Goal: Task Accomplishment & Management: Use online tool/utility

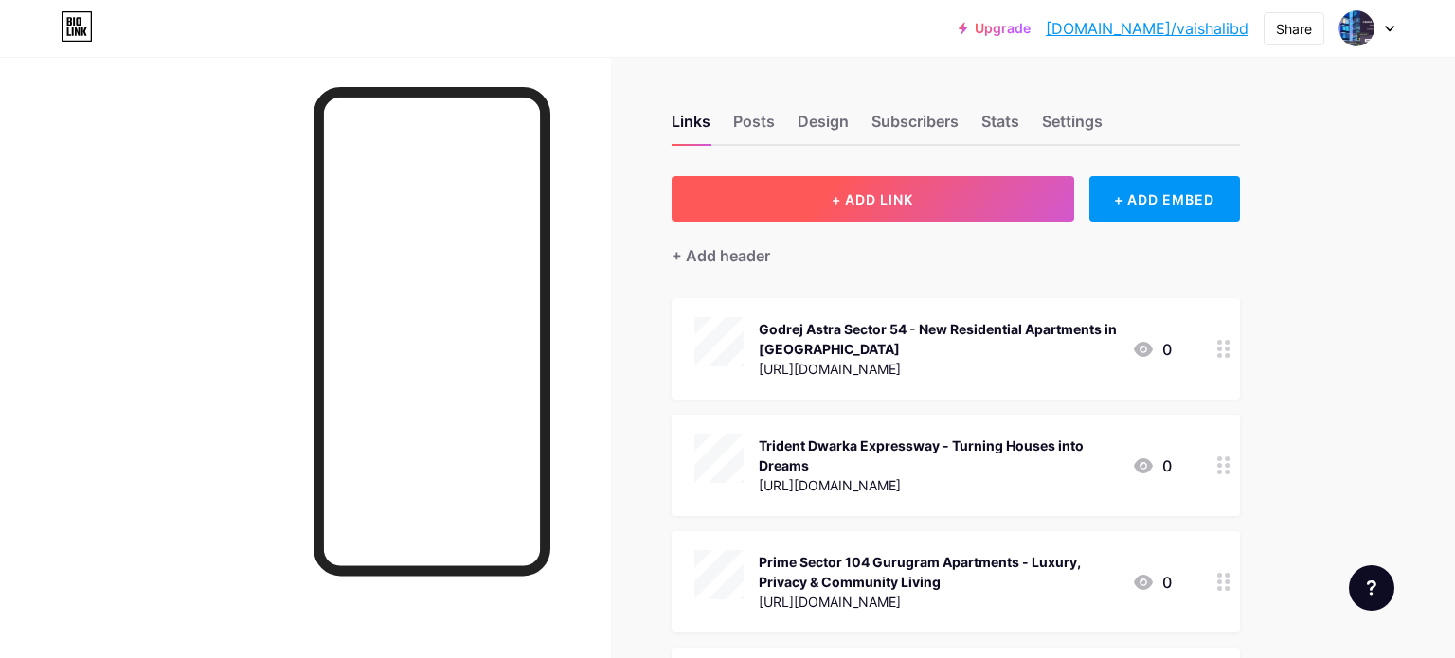
click at [911, 204] on span "+ ADD LINK" at bounding box center [871, 199] width 81 height 16
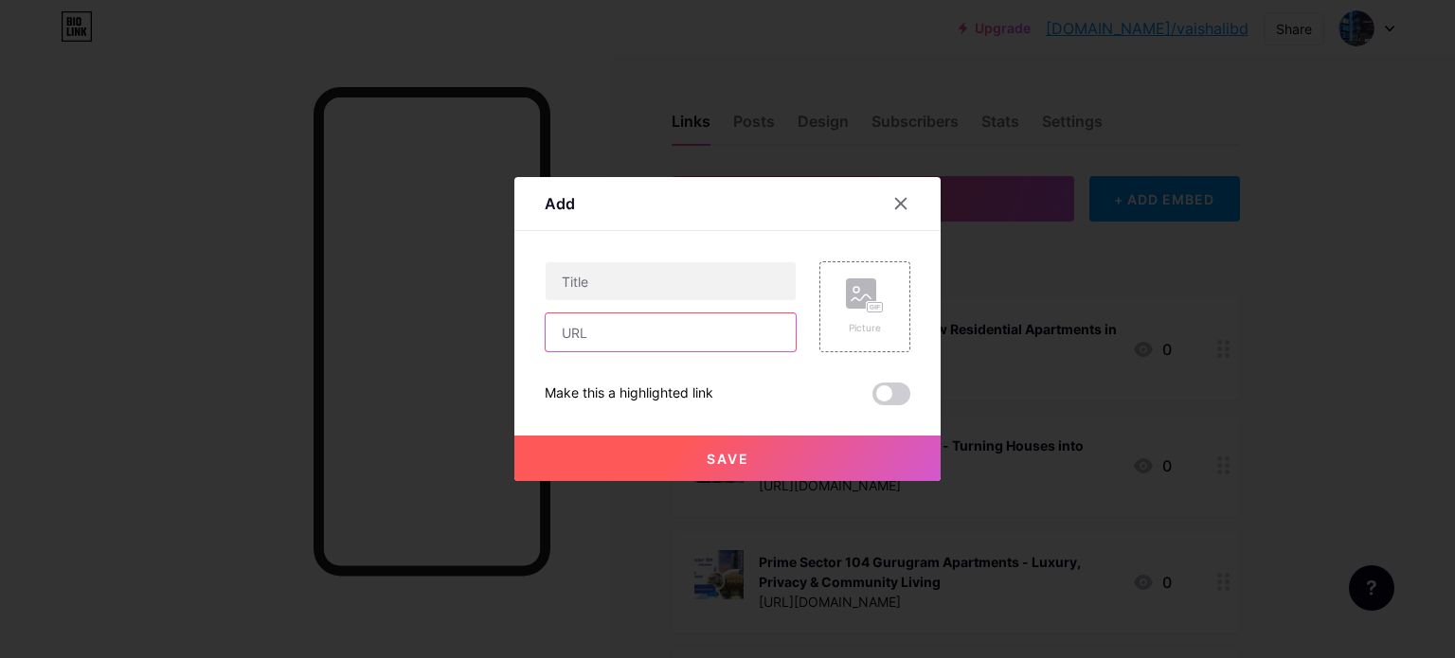
click at [670, 331] on input "text" at bounding box center [670, 332] width 250 height 38
paste input "[URL][DOMAIN_NAME]"
type input "[URL][DOMAIN_NAME]"
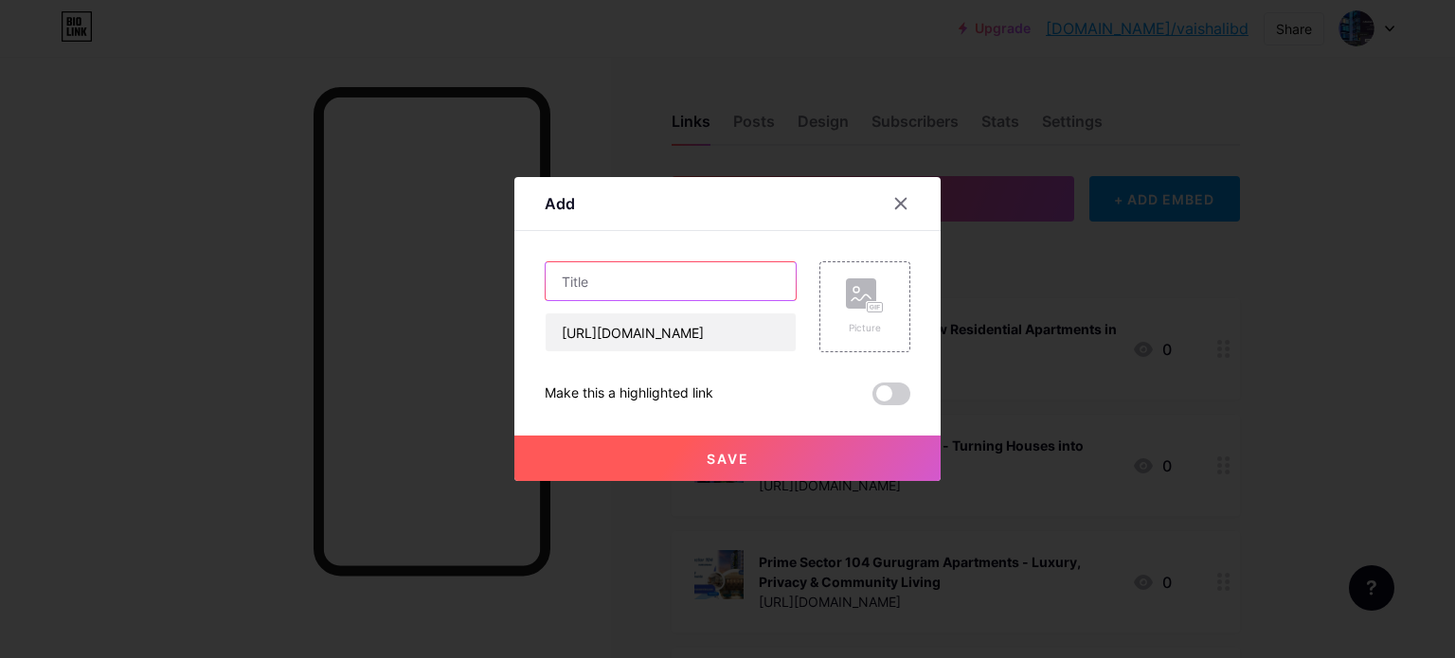
click at [654, 270] on input "text" at bounding box center [670, 281] width 250 height 38
click at [875, 302] on rect at bounding box center [875, 307] width 17 height 11
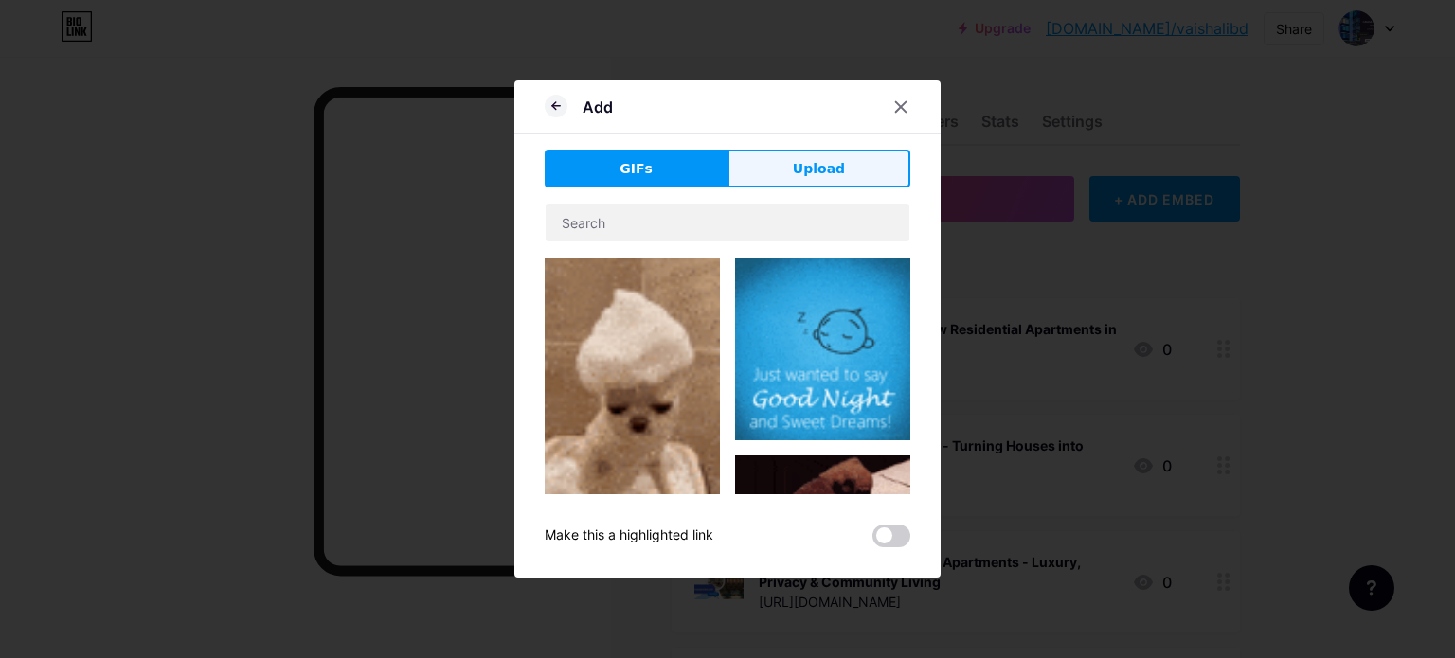
click at [826, 170] on span "Upload" at bounding box center [819, 169] width 52 height 20
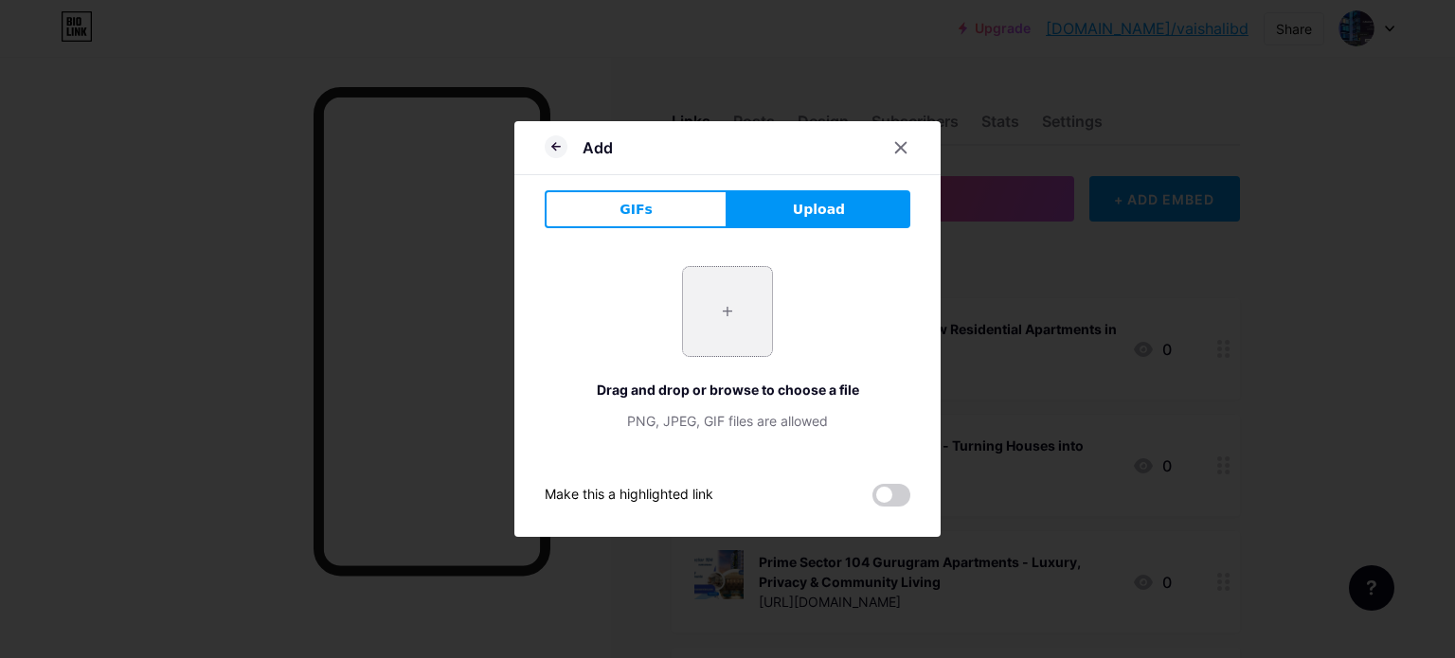
click at [721, 310] on input "file" at bounding box center [727, 311] width 89 height 89
type input "C:\fakepath\1.jpg"
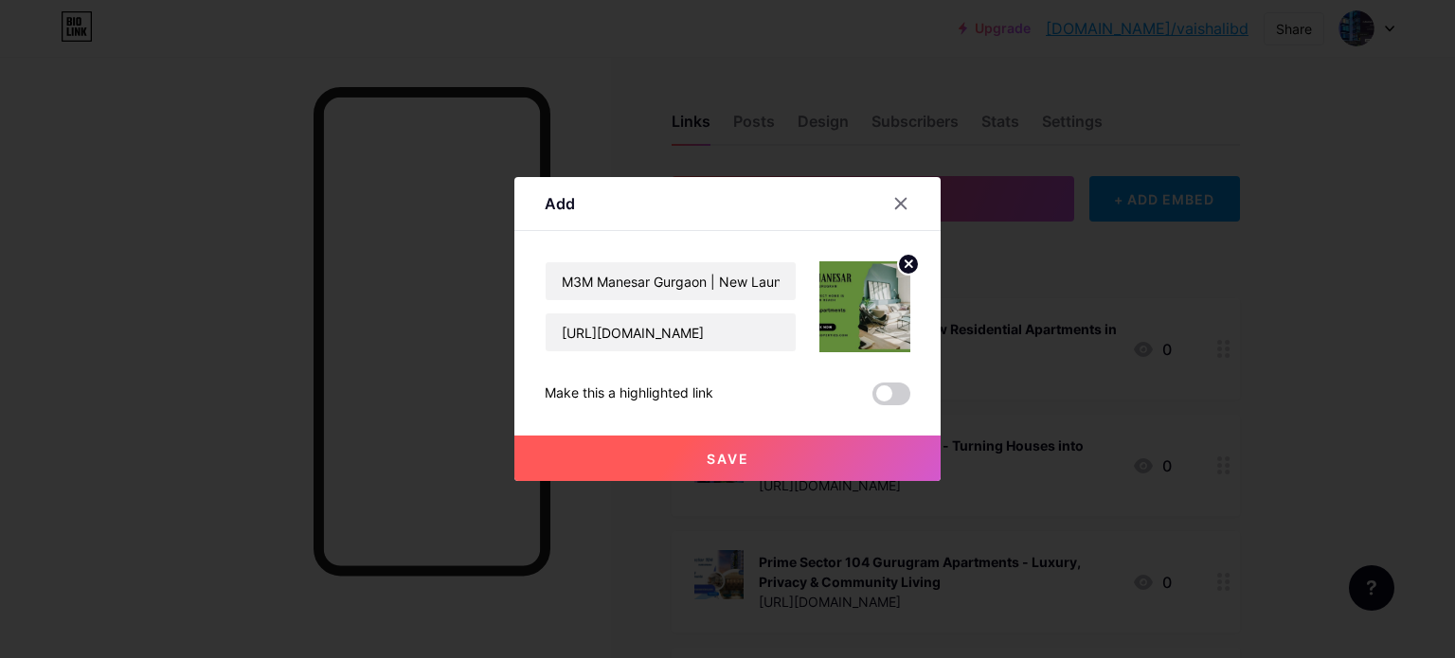
click at [738, 456] on span "Save" at bounding box center [727, 459] width 43 height 16
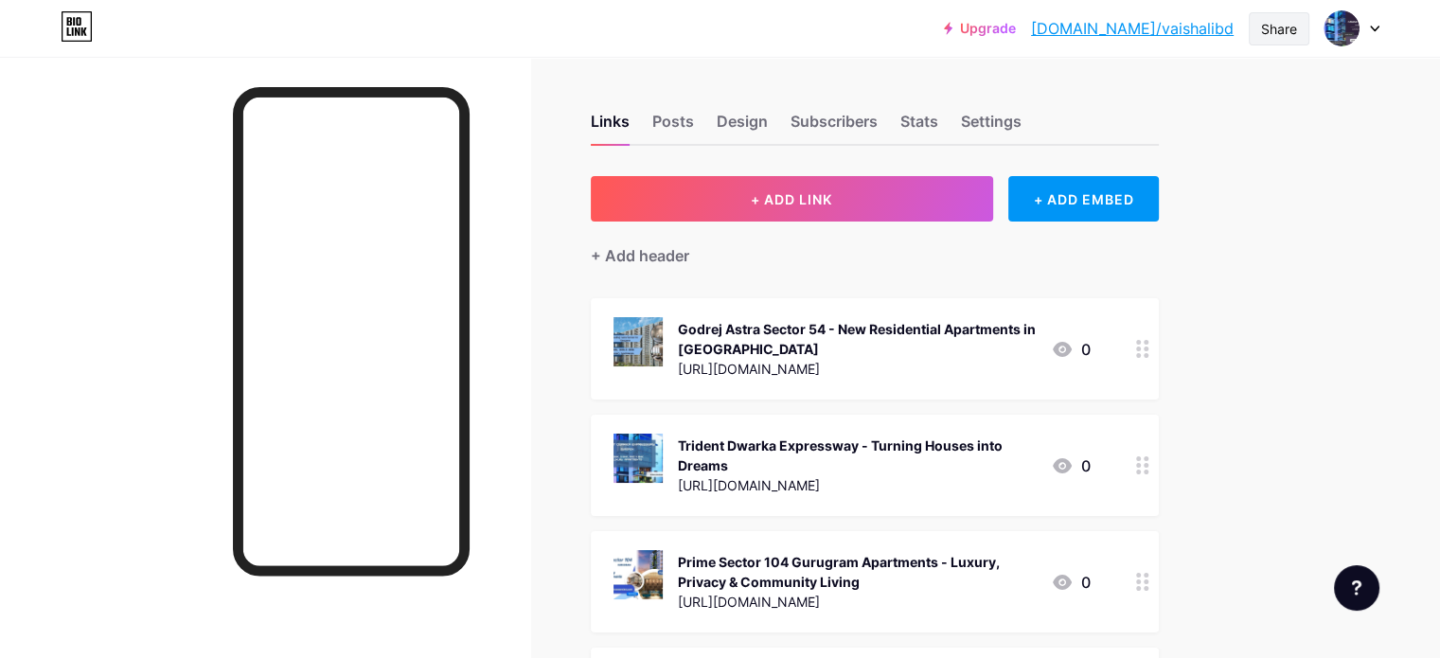
click at [1273, 31] on div "Share" at bounding box center [1279, 29] width 36 height 20
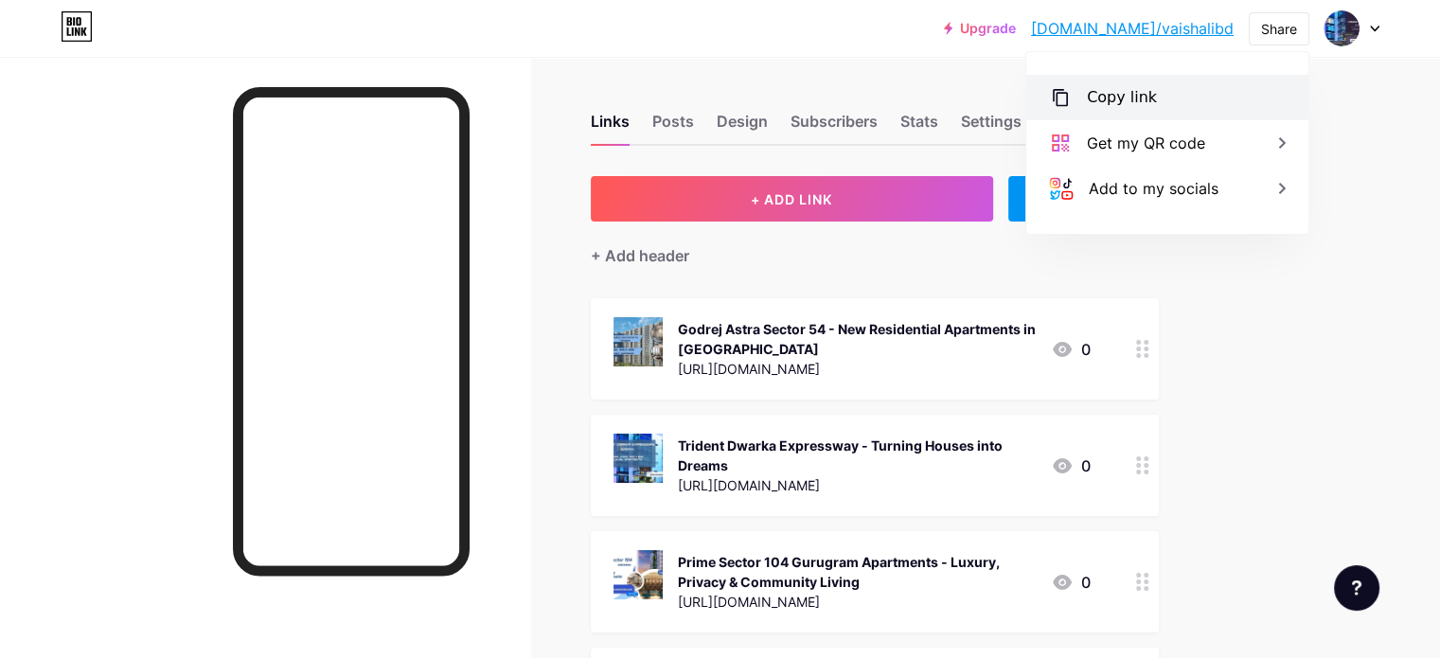
click at [1121, 100] on div "Copy link" at bounding box center [1122, 97] width 70 height 23
